Goal: Check status: Check status

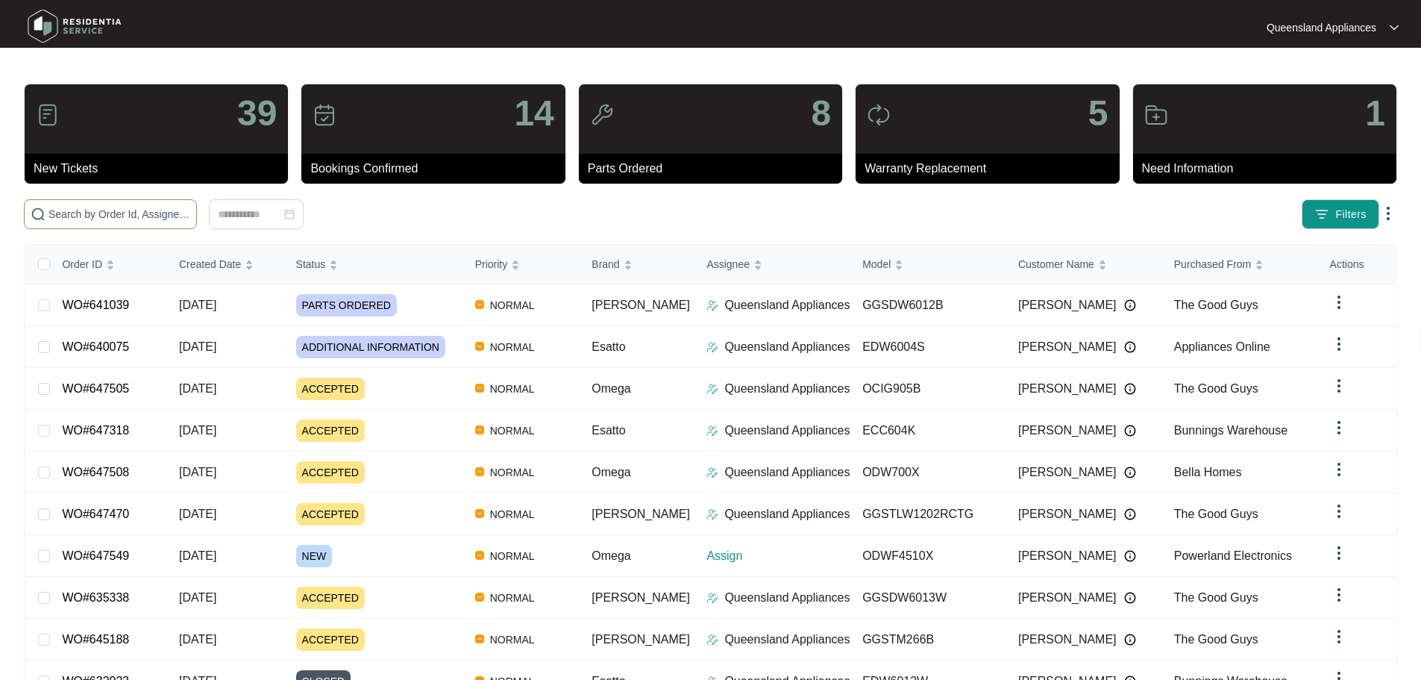
click at [190, 221] on input "text" at bounding box center [119, 214] width 142 height 16
paste input "644171"
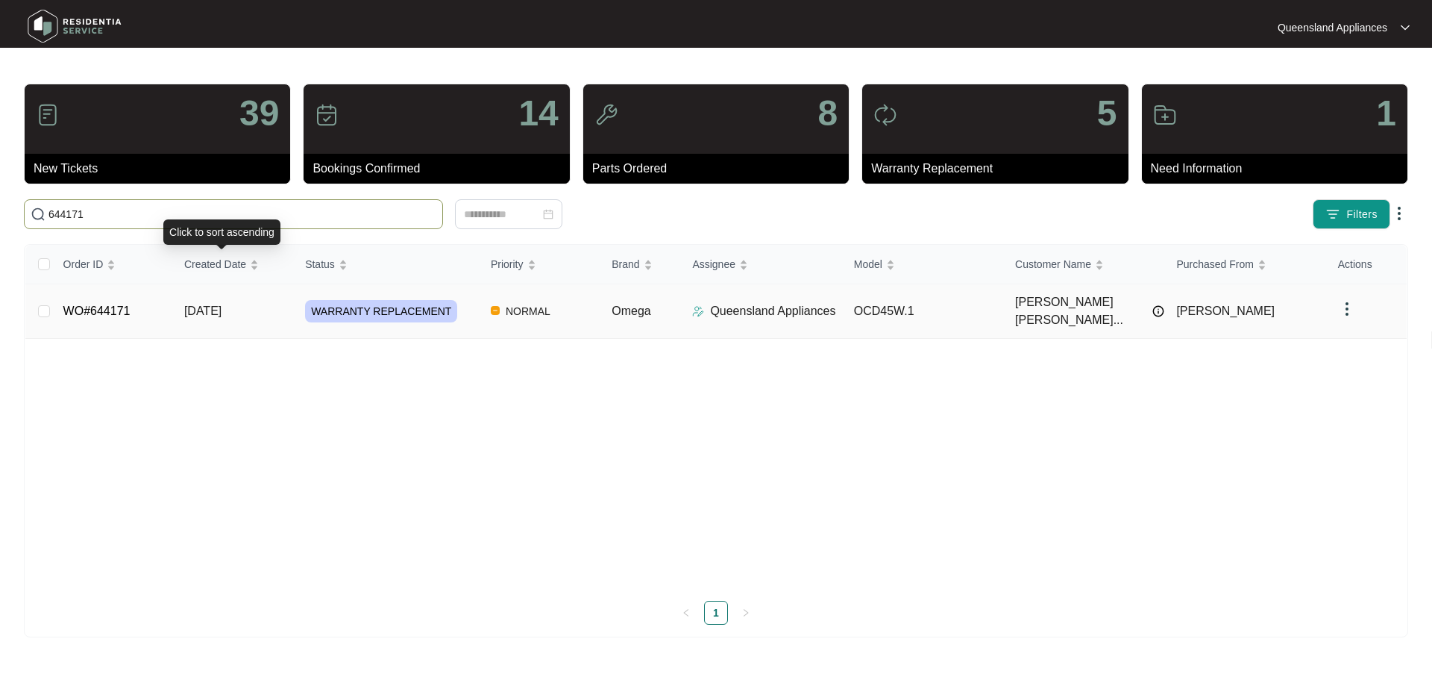
type input "644171"
click at [222, 304] on span "[DATE]" at bounding box center [202, 310] width 37 height 13
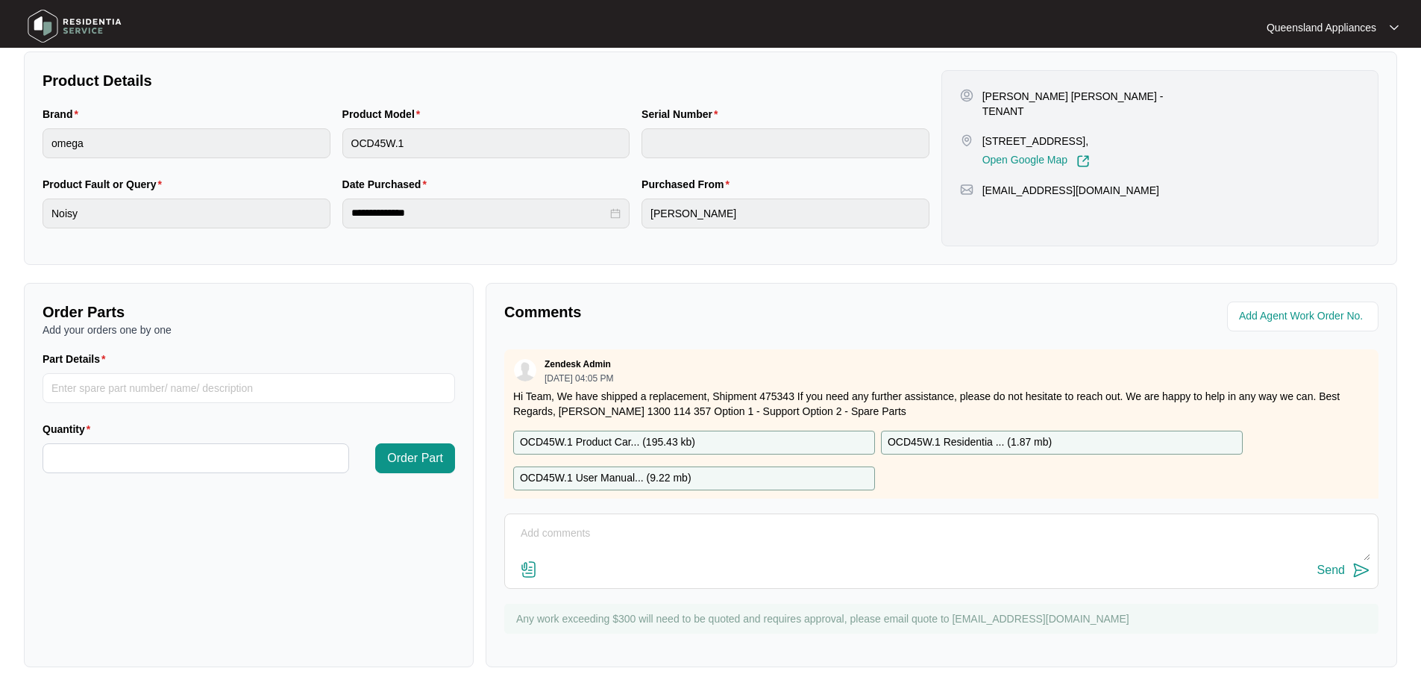
scroll to position [149, 0]
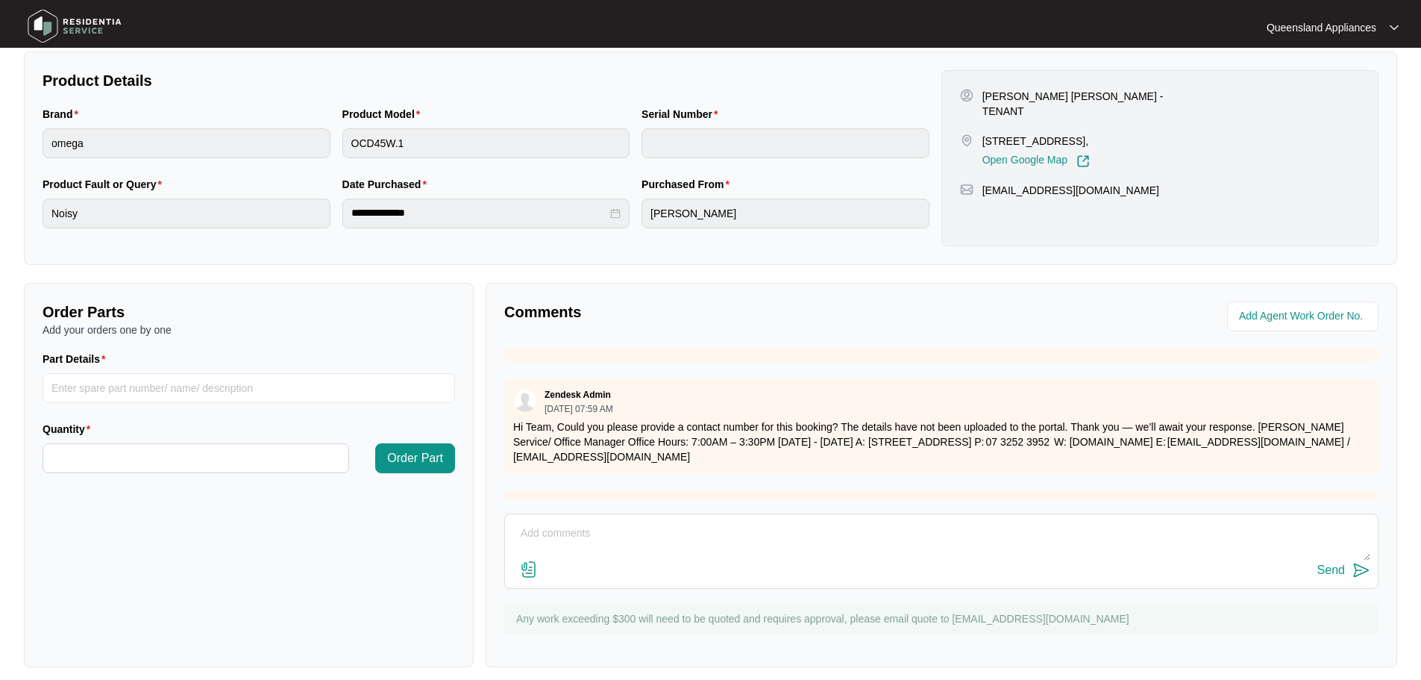
click at [630, 529] on textarea at bounding box center [941, 540] width 858 height 39
paste textarea "Called to dryer install changeover of dryer as current one is making unusual no…"
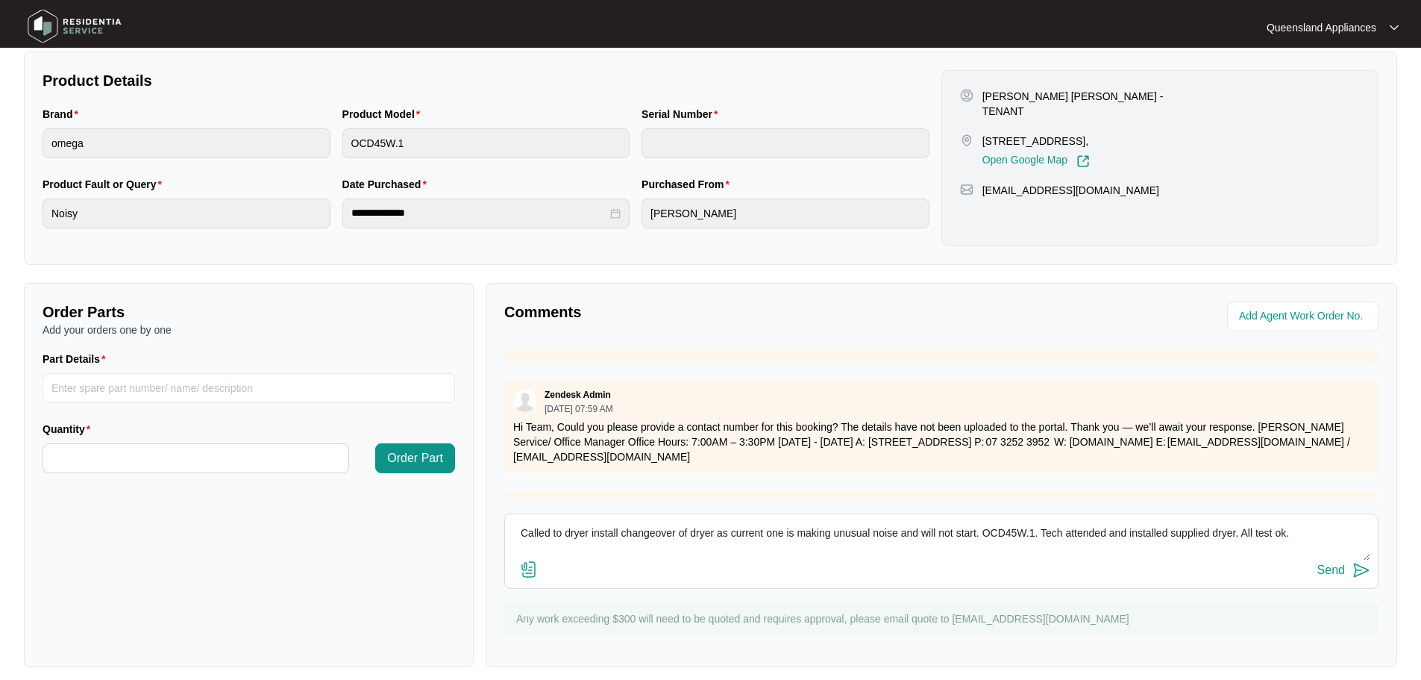
type textarea "Called to dryer install changeover of dryer as current one is making unusual no…"
click at [1364, 568] on img at bounding box center [1361, 570] width 18 height 18
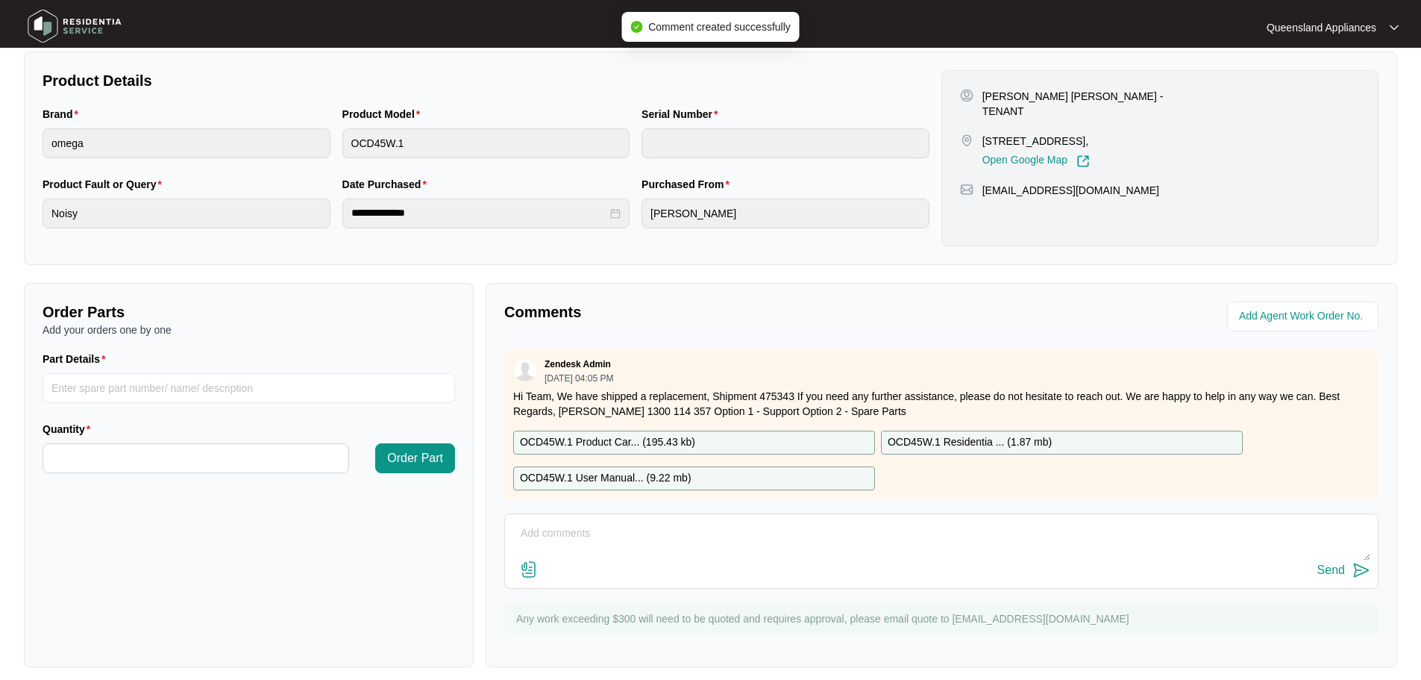
scroll to position [0, 0]
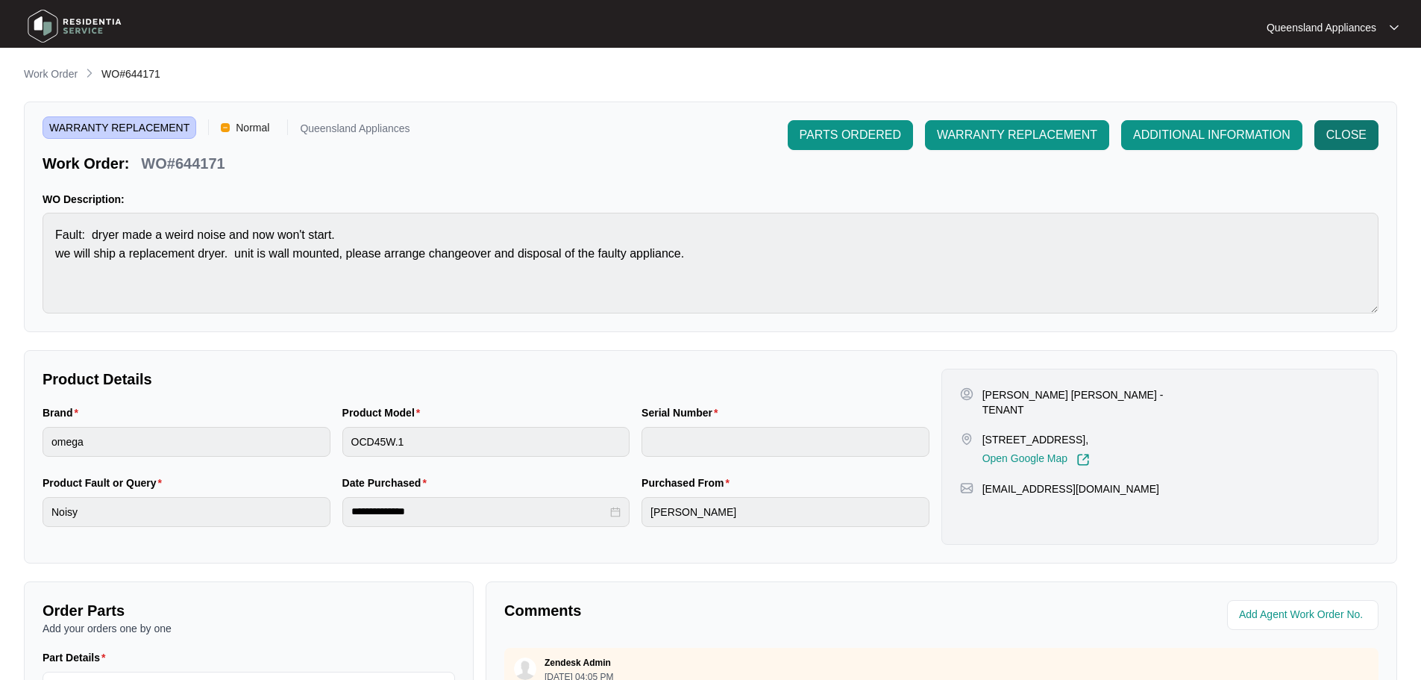
click at [1350, 142] on span "CLOSE" at bounding box center [1346, 135] width 40 height 18
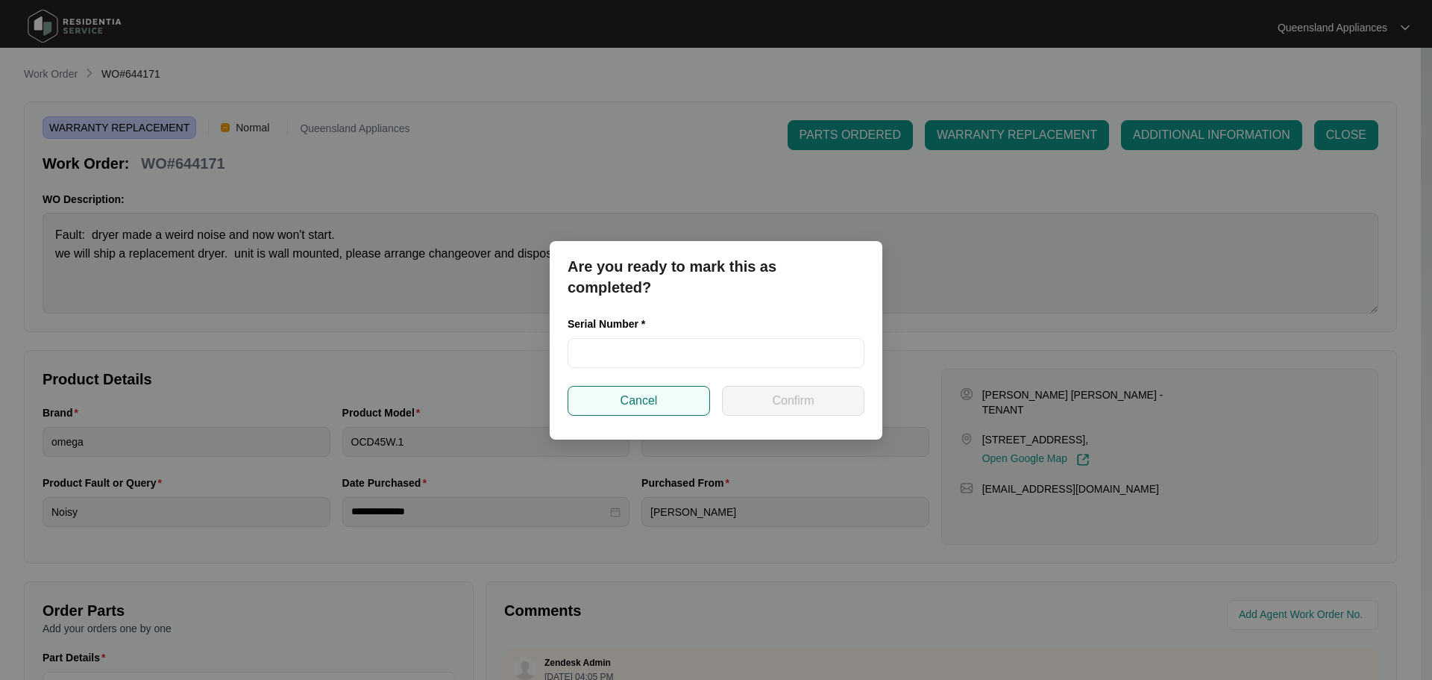
click at [647, 409] on span "Cancel" at bounding box center [639, 401] width 37 height 18
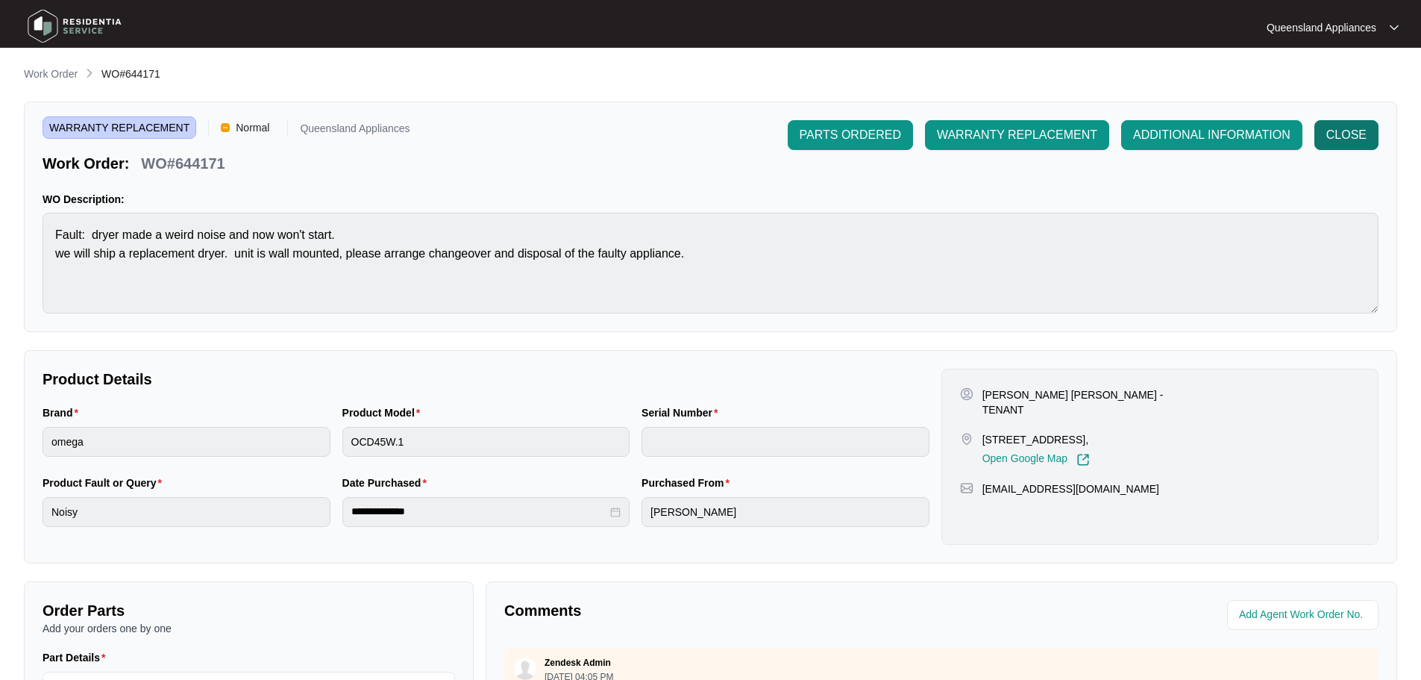
click at [1336, 137] on span "CLOSE" at bounding box center [1346, 135] width 40 height 18
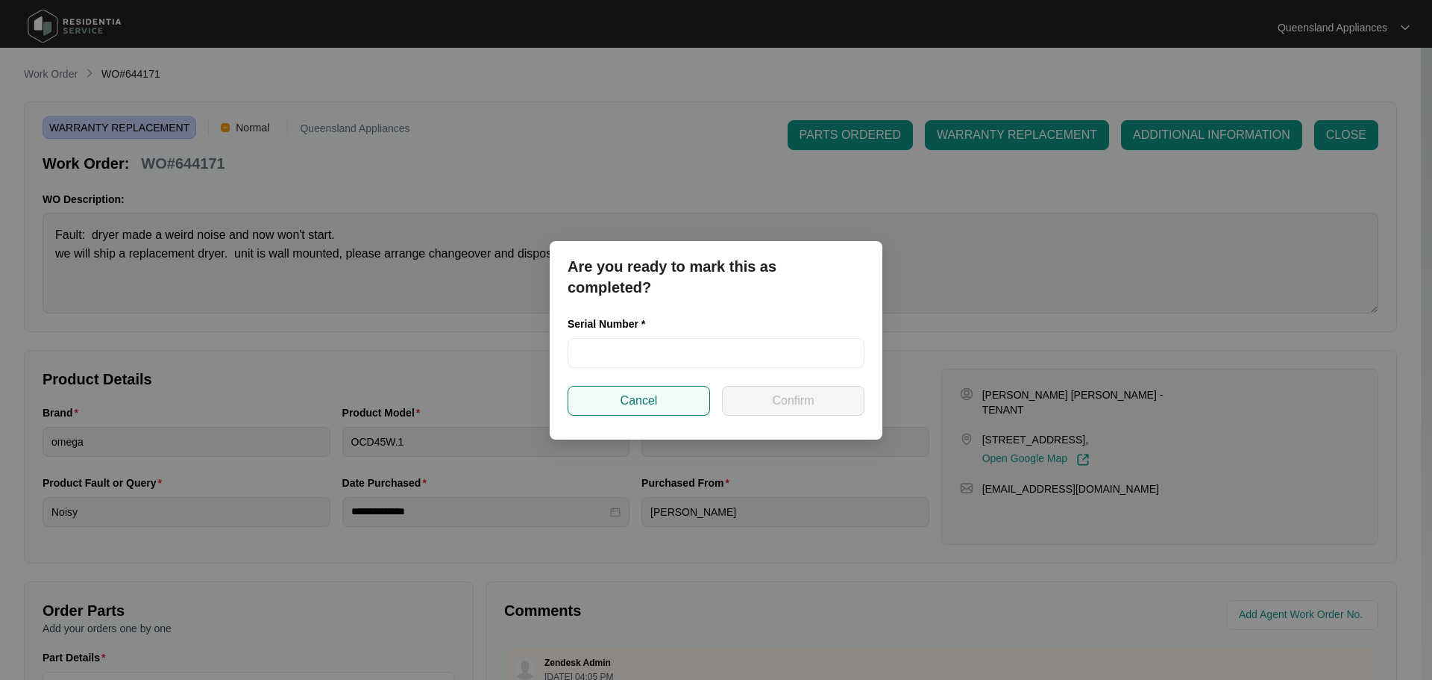
click at [669, 407] on button "Cancel" at bounding box center [639, 401] width 142 height 30
